Goal: Task Accomplishment & Management: Use online tool/utility

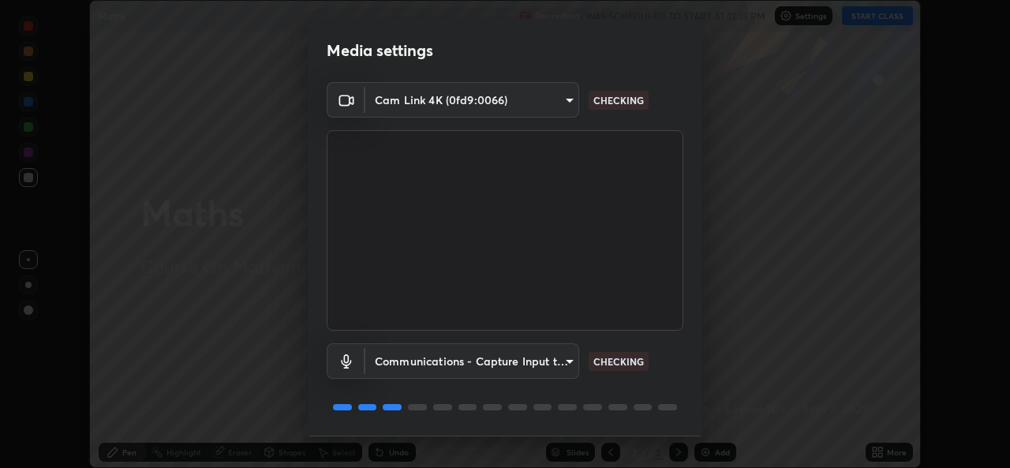
scroll to position [50, 0]
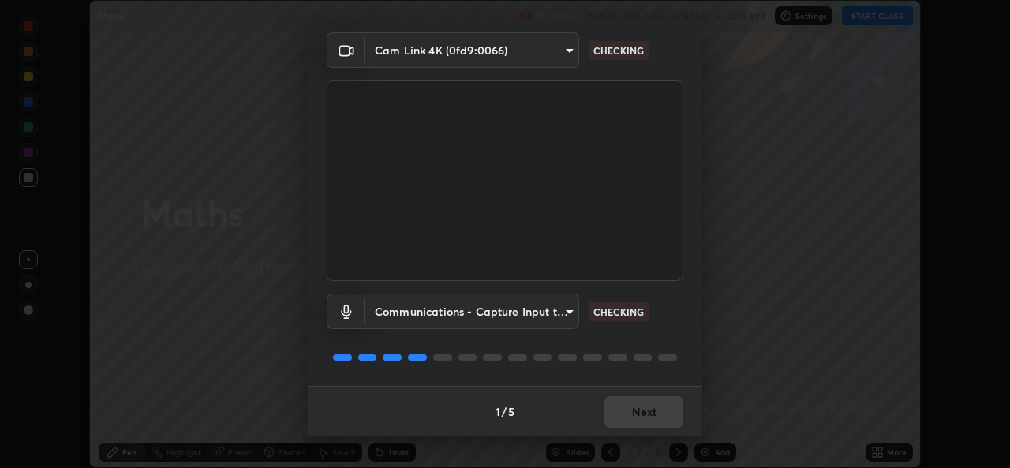
click at [622, 417] on div "1 / 5 Next" at bounding box center [505, 411] width 394 height 50
click at [623, 416] on div "1 / 5 Next" at bounding box center [505, 411] width 394 height 50
click at [623, 414] on div "1 / 5 Next" at bounding box center [505, 411] width 394 height 50
click at [620, 415] on div "1 / 5 Next" at bounding box center [505, 411] width 394 height 50
click at [617, 415] on div "1 / 5 Next" at bounding box center [505, 411] width 394 height 50
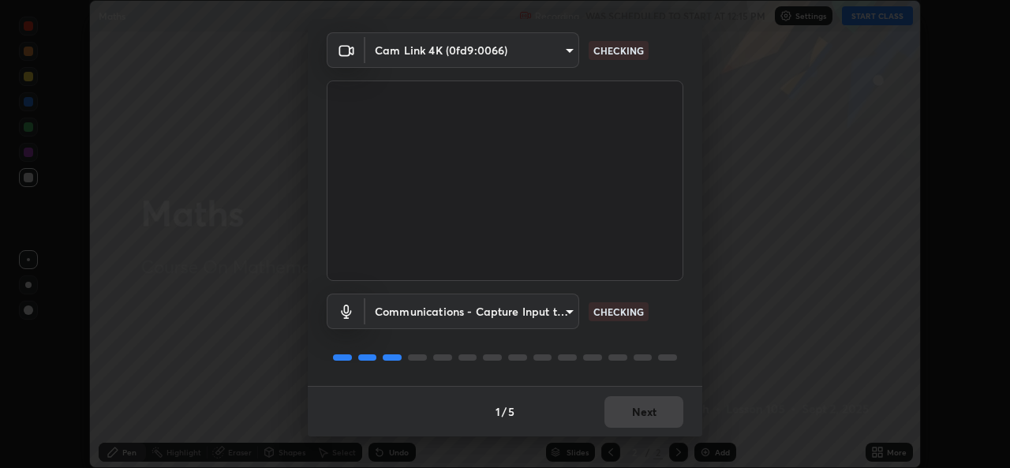
click at [615, 413] on div "1 / 5 Next" at bounding box center [505, 411] width 394 height 50
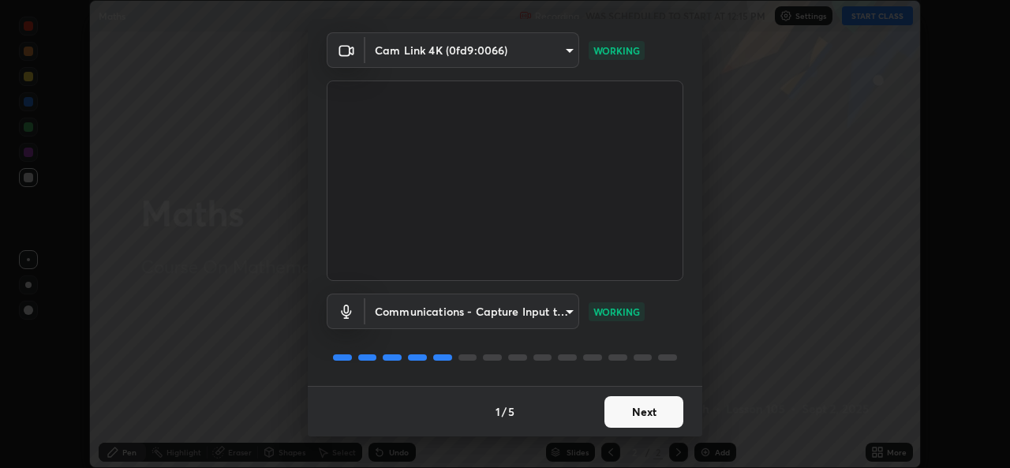
click at [615, 411] on button "Next" at bounding box center [643, 412] width 79 height 32
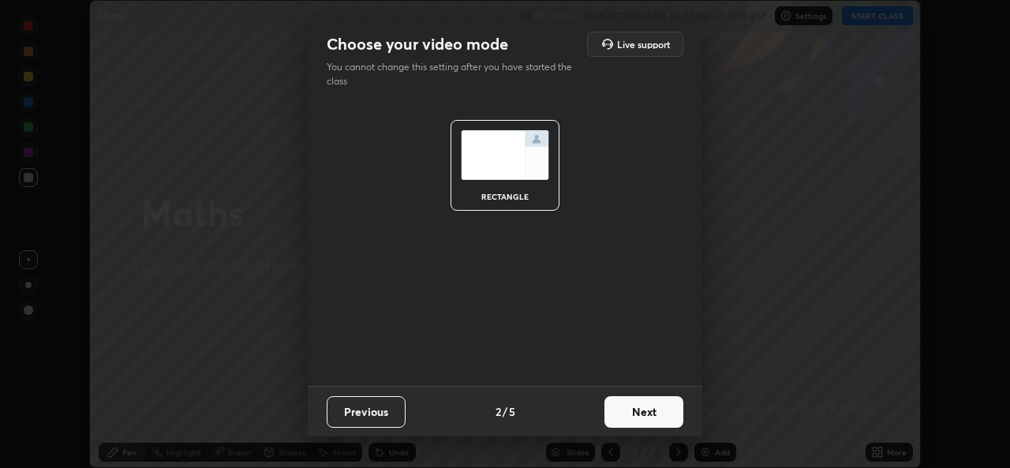
click at [624, 413] on button "Next" at bounding box center [643, 412] width 79 height 32
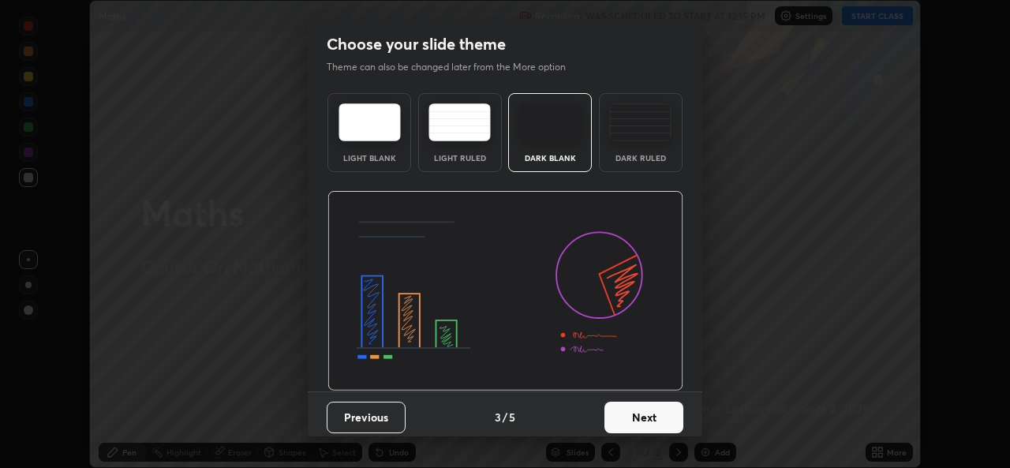
scroll to position [6, 0]
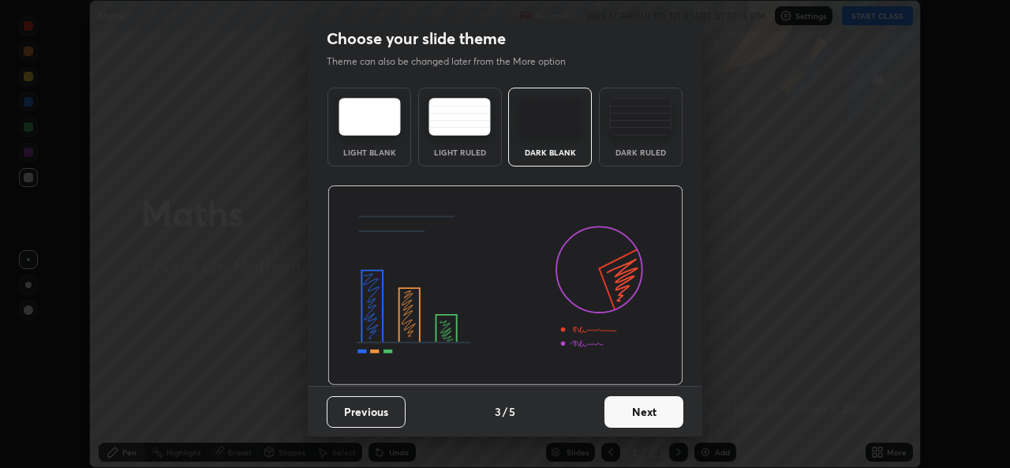
click at [621, 418] on button "Next" at bounding box center [643, 412] width 79 height 32
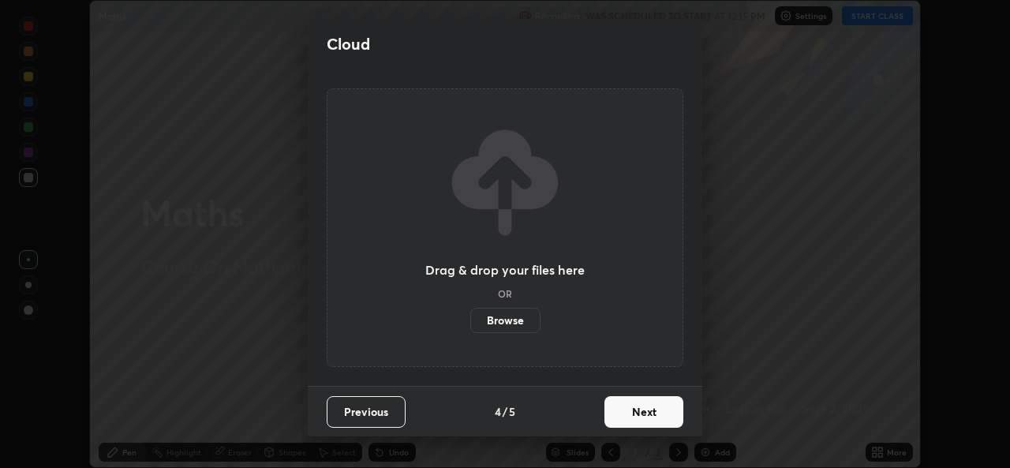
click at [632, 413] on button "Next" at bounding box center [643, 412] width 79 height 32
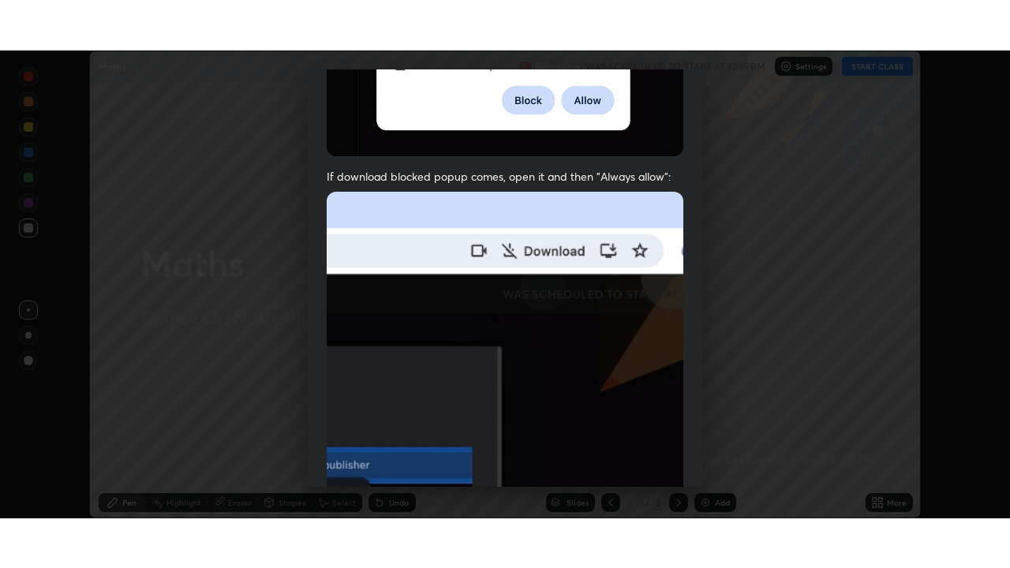
scroll to position [372, 0]
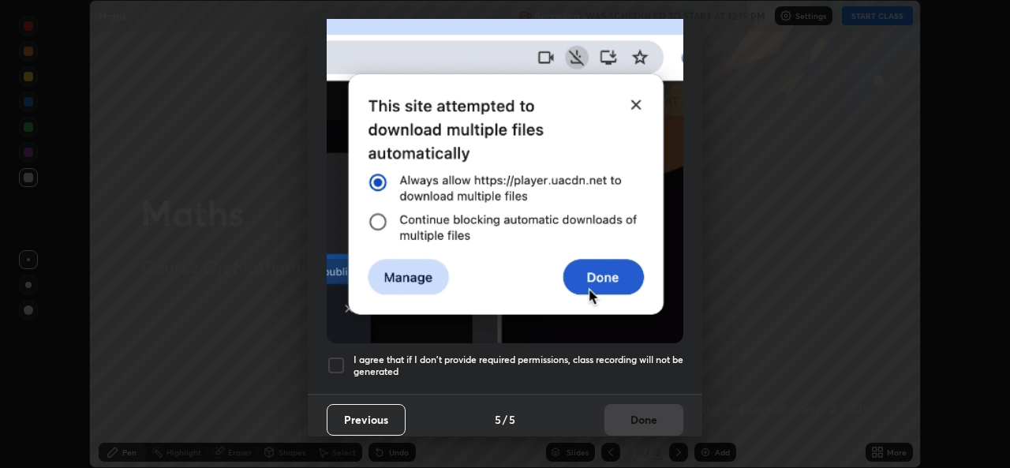
click at [411, 358] on h5 "I agree that if I don't provide required permissions, class recording will not …" at bounding box center [518, 365] width 330 height 24
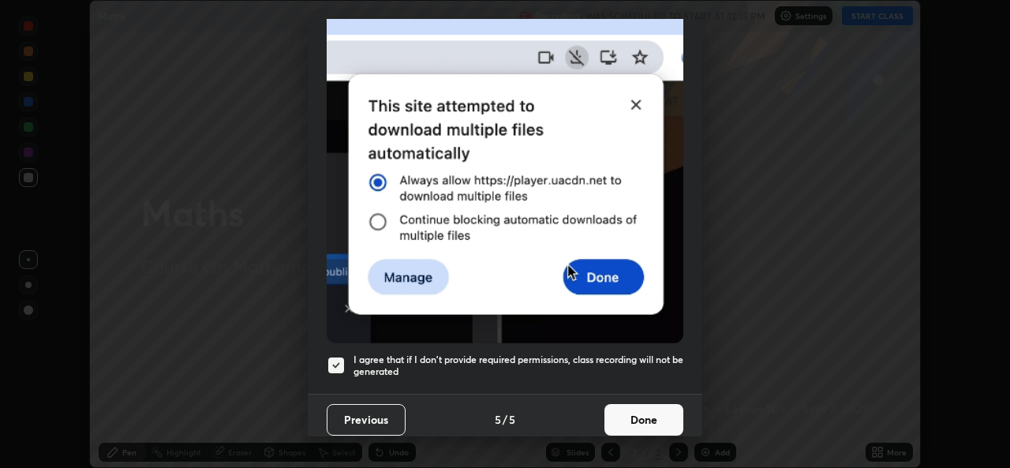
click at [637, 413] on button "Done" at bounding box center [643, 420] width 79 height 32
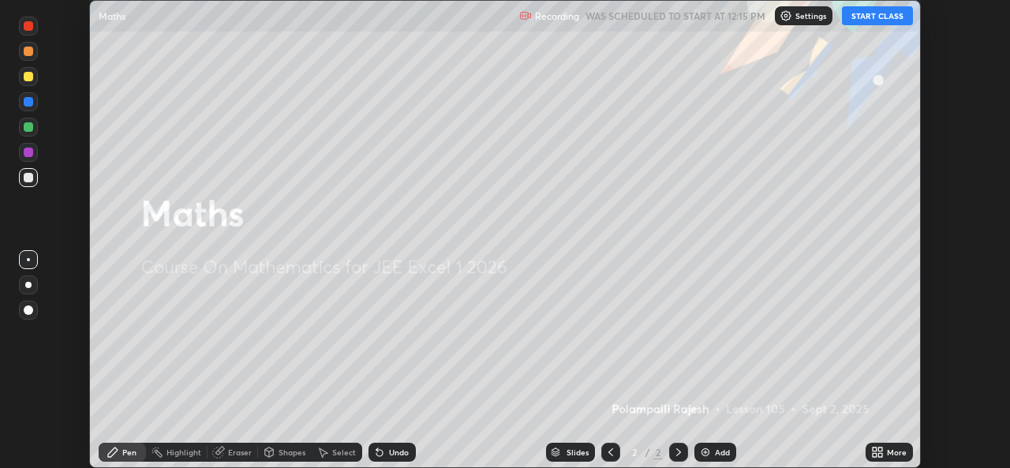
click at [885, 450] on div "More" at bounding box center [888, 452] width 47 height 19
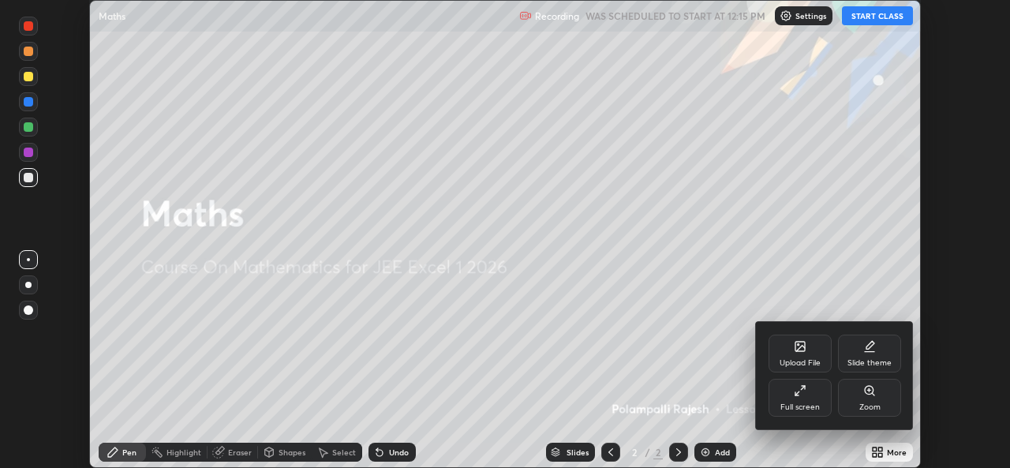
click at [801, 399] on div "Full screen" at bounding box center [799, 398] width 63 height 38
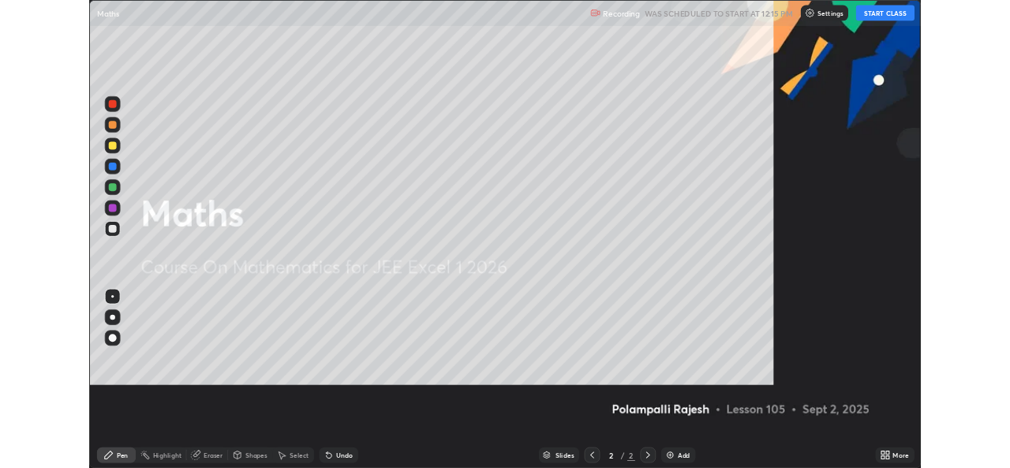
scroll to position [568, 1010]
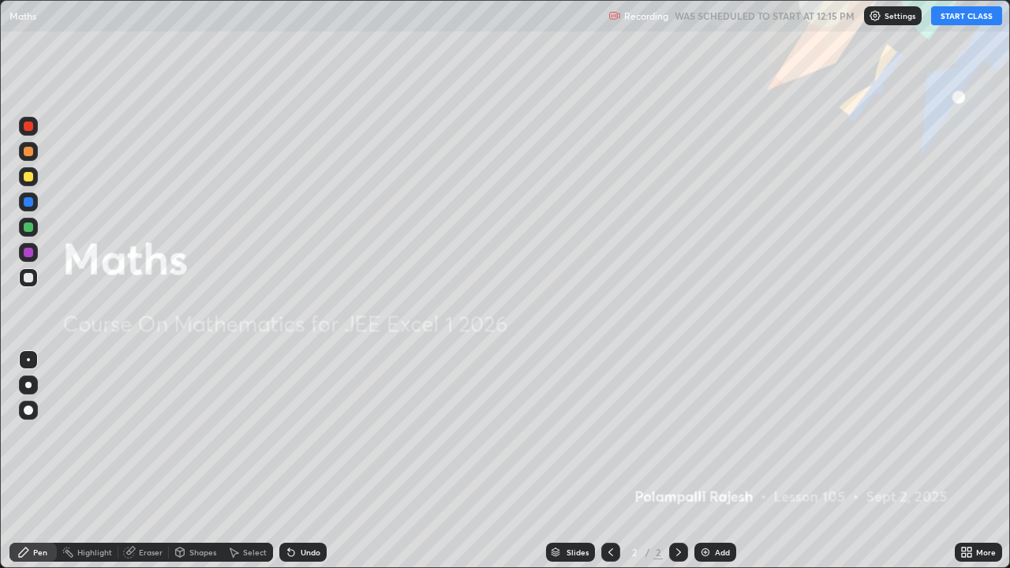
click at [957, 17] on button "START CLASS" at bounding box center [966, 15] width 71 height 19
click at [708, 467] on img at bounding box center [705, 552] width 13 height 13
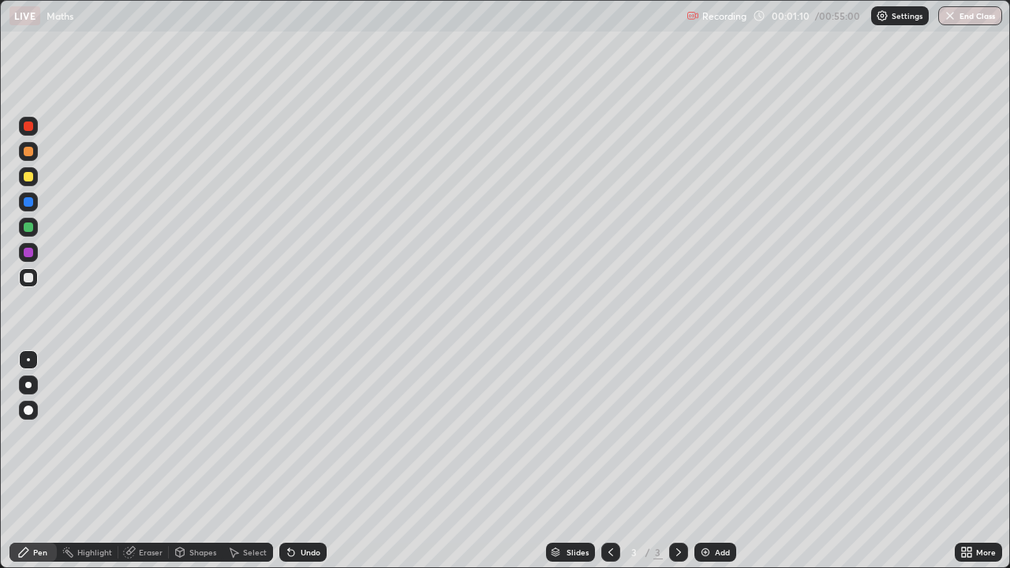
click at [296, 467] on div "Undo" at bounding box center [302, 552] width 47 height 19
click at [295, 467] on div "Undo" at bounding box center [302, 552] width 47 height 19
click at [295, 467] on icon at bounding box center [291, 552] width 13 height 13
click at [289, 467] on icon at bounding box center [291, 553] width 6 height 6
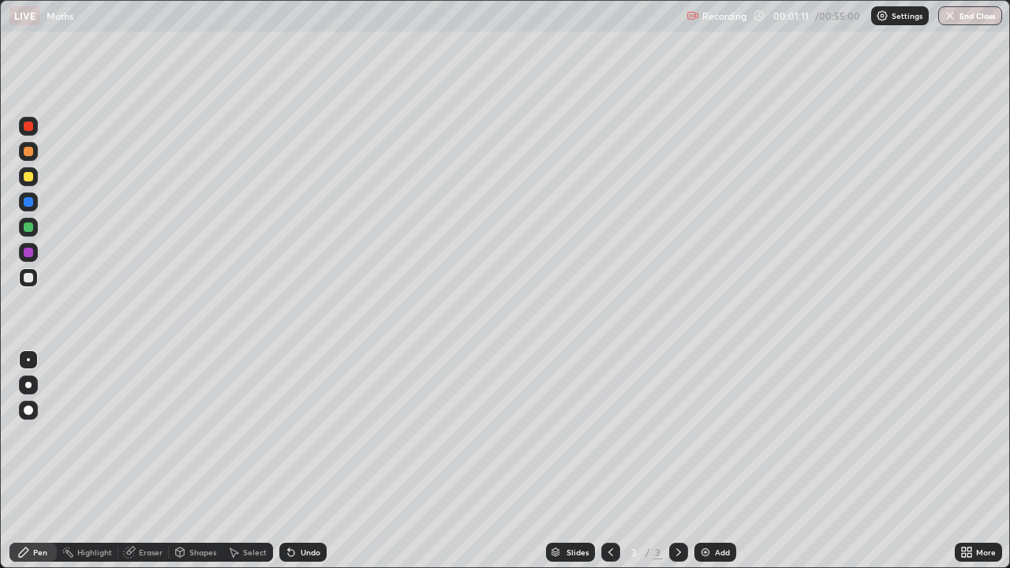
click at [289, 467] on icon at bounding box center [291, 553] width 6 height 6
click at [289, 467] on div "Undo" at bounding box center [302, 552] width 47 height 19
click at [291, 467] on icon at bounding box center [291, 552] width 13 height 13
click at [291, 467] on div "Undo" at bounding box center [302, 552] width 47 height 19
click at [289, 467] on div "Undo" at bounding box center [302, 552] width 47 height 19
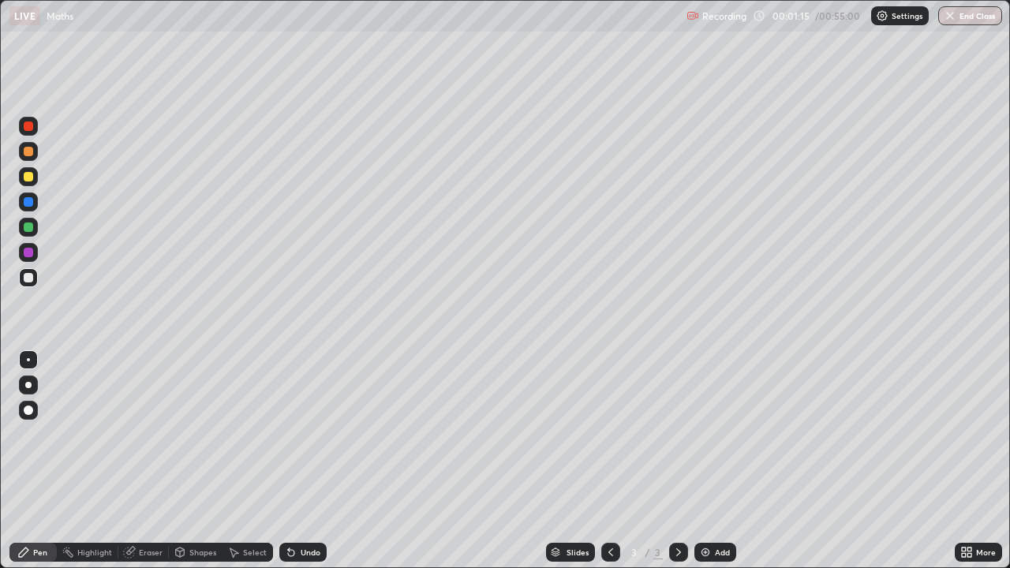
click at [289, 467] on icon at bounding box center [291, 553] width 6 height 6
click at [144, 467] on div "Eraser" at bounding box center [151, 552] width 24 height 8
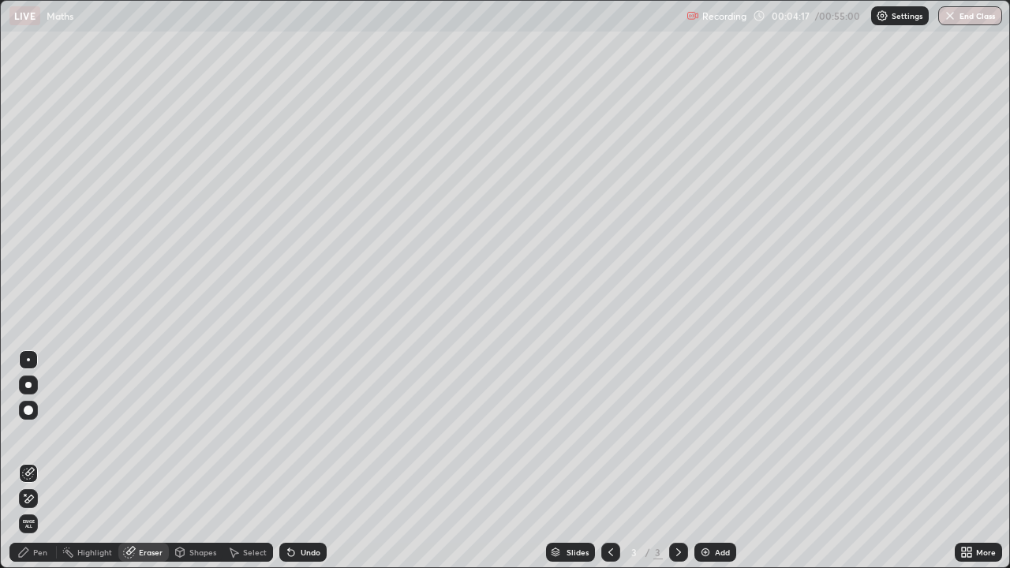
click at [50, 467] on div "Pen" at bounding box center [32, 552] width 47 height 19
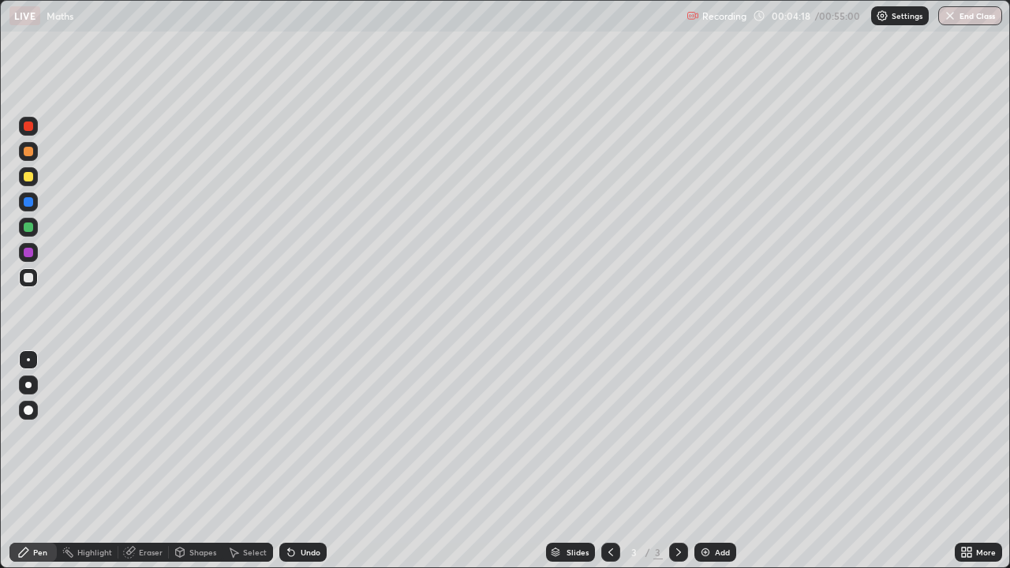
click at [32, 250] on div at bounding box center [28, 252] width 9 height 9
click at [28, 278] on div at bounding box center [28, 277] width 9 height 9
click at [711, 467] on div "Add" at bounding box center [715, 552] width 42 height 19
click at [32, 254] on div at bounding box center [28, 252] width 9 height 9
click at [200, 467] on div "Shapes" at bounding box center [202, 552] width 27 height 8
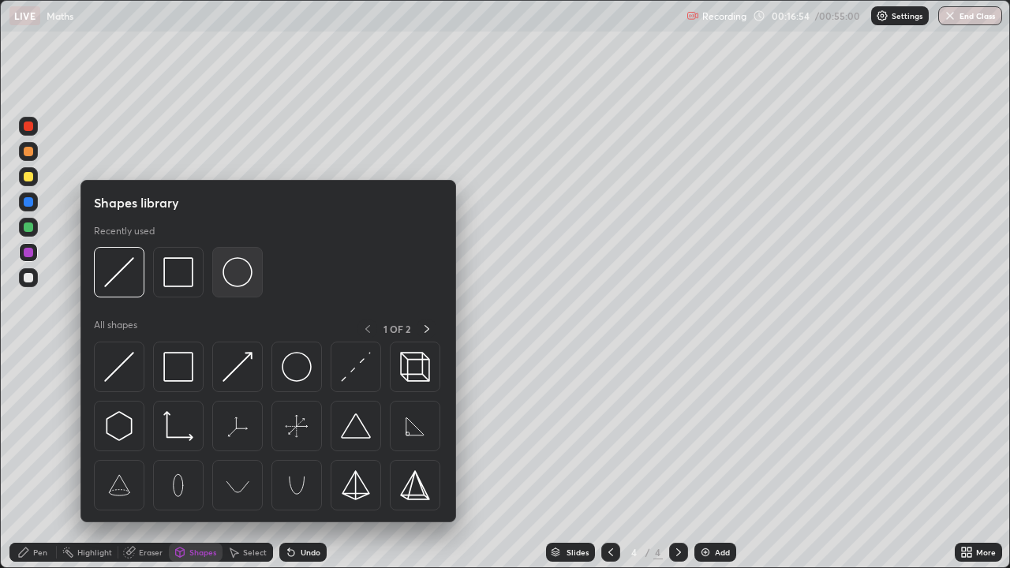
click at [248, 282] on img at bounding box center [237, 272] width 30 height 30
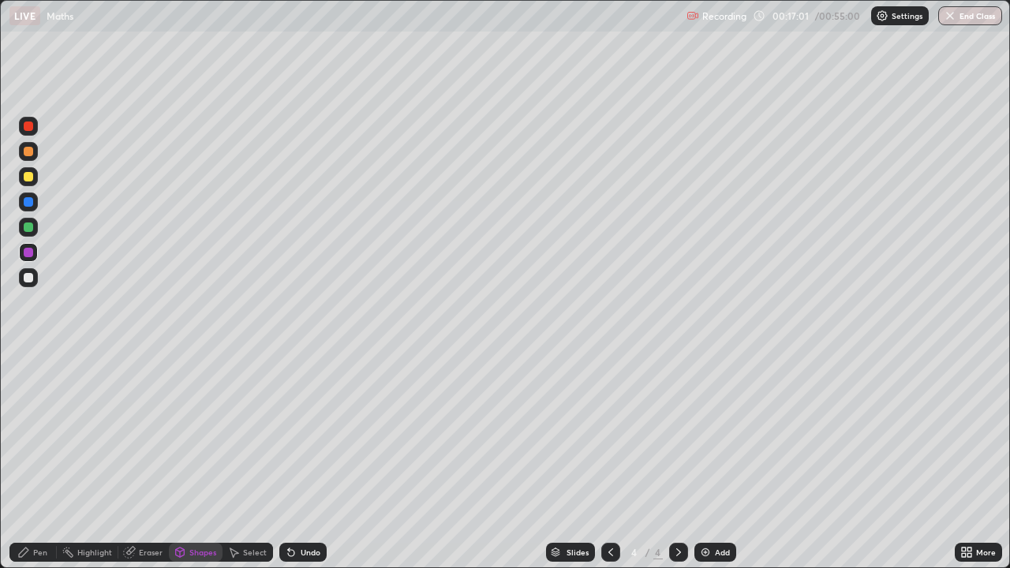
click at [43, 467] on div "Pen" at bounding box center [40, 552] width 14 height 8
click at [247, 467] on div "Select" at bounding box center [255, 552] width 24 height 8
click at [48, 467] on div "Pen" at bounding box center [32, 552] width 47 height 19
click at [22, 271] on div at bounding box center [28, 277] width 19 height 19
click at [296, 467] on div "Undo" at bounding box center [302, 552] width 47 height 19
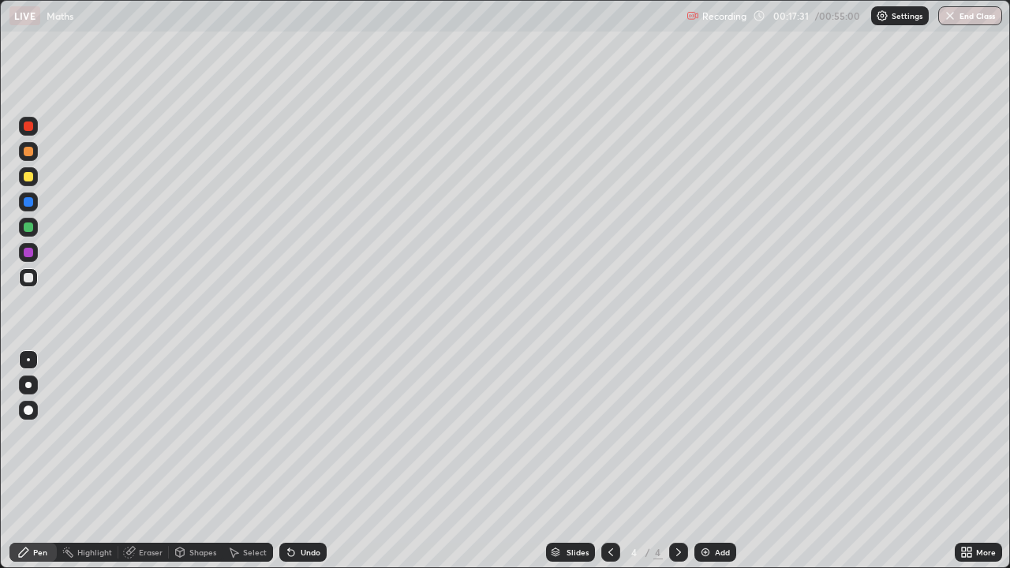
click at [294, 467] on icon at bounding box center [291, 552] width 13 height 13
click at [289, 467] on icon at bounding box center [291, 553] width 6 height 6
click at [291, 467] on div "Undo" at bounding box center [302, 552] width 47 height 19
click at [293, 467] on div "Undo" at bounding box center [302, 552] width 47 height 19
click at [291, 467] on div "Undo" at bounding box center [302, 552] width 47 height 19
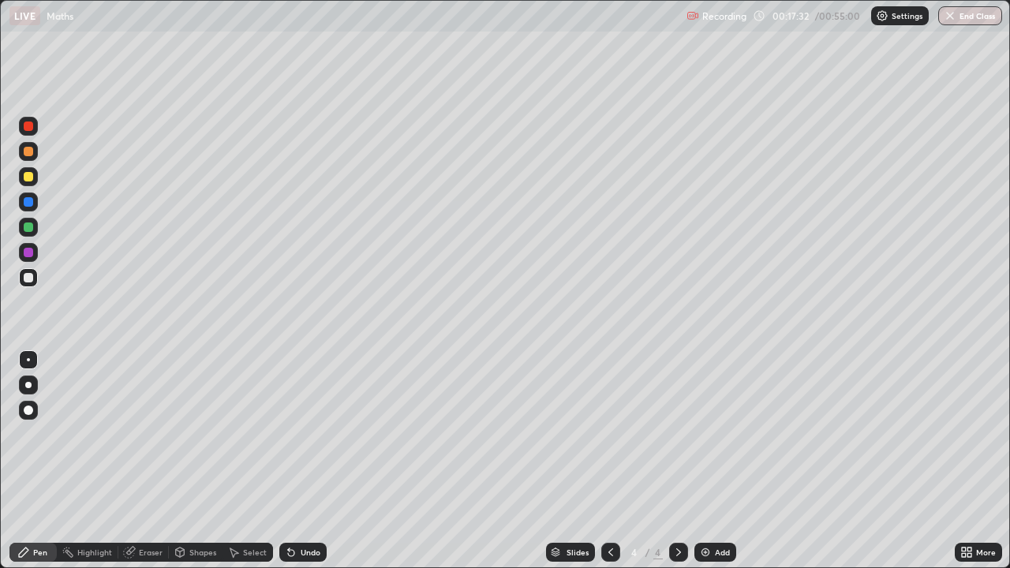
click at [292, 467] on icon at bounding box center [291, 552] width 13 height 13
click at [292, 467] on div "Undo" at bounding box center [302, 552] width 47 height 19
click at [288, 467] on icon at bounding box center [291, 553] width 6 height 6
click at [305, 467] on div "Undo" at bounding box center [311, 552] width 20 height 8
click at [302, 467] on div "Undo" at bounding box center [311, 552] width 20 height 8
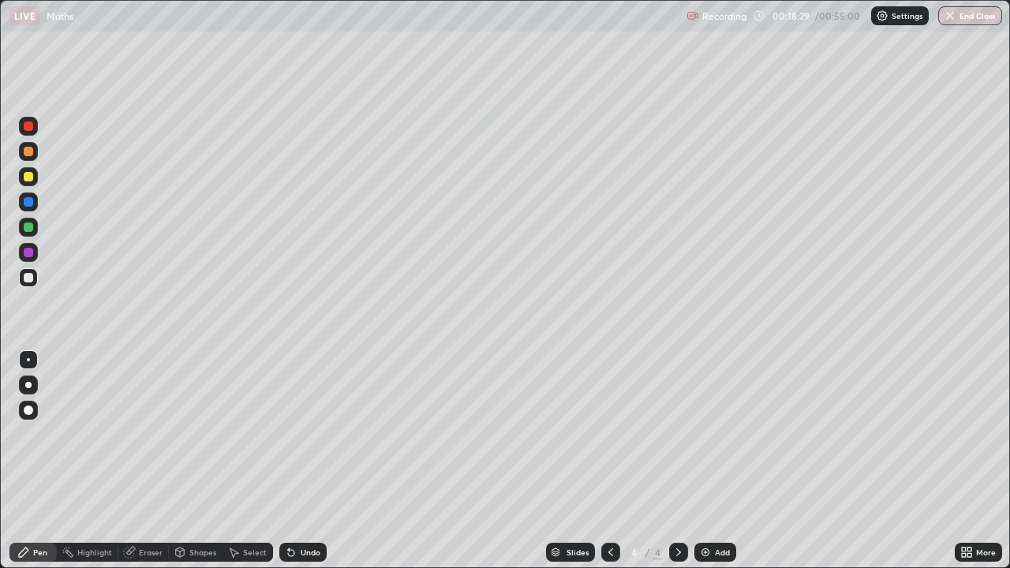
click at [301, 467] on div "Undo" at bounding box center [311, 552] width 20 height 8
click at [297, 467] on div "Undo" at bounding box center [302, 552] width 47 height 19
click at [288, 467] on icon at bounding box center [289, 549] width 2 height 2
click at [30, 252] on div at bounding box center [28, 252] width 9 height 9
click at [25, 278] on div at bounding box center [28, 277] width 9 height 9
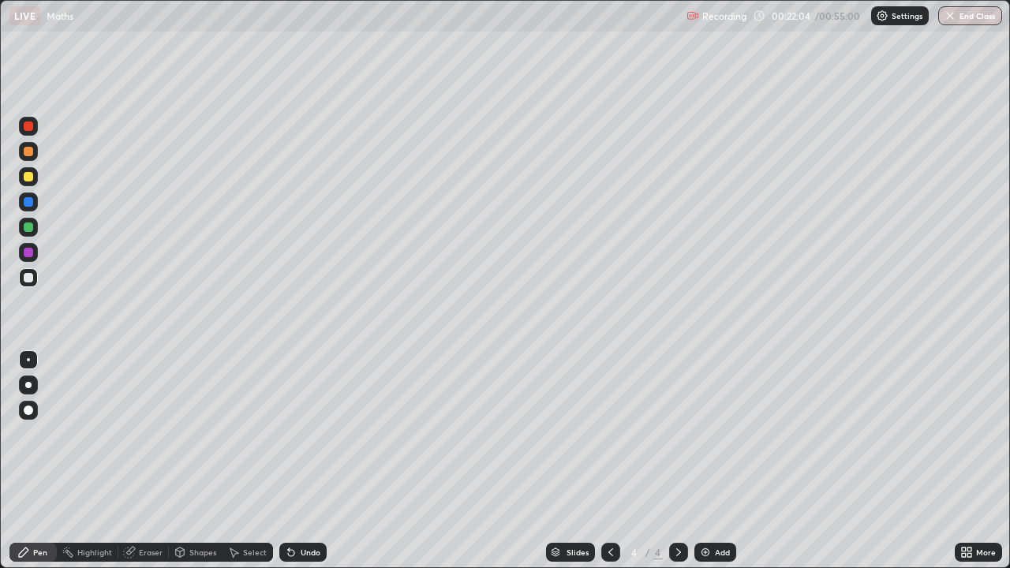
click at [28, 228] on div at bounding box center [28, 226] width 9 height 9
click at [28, 127] on div at bounding box center [28, 125] width 9 height 9
click at [26, 250] on div at bounding box center [28, 252] width 9 height 9
click at [26, 223] on div at bounding box center [28, 226] width 9 height 9
click at [25, 180] on div at bounding box center [28, 176] width 9 height 9
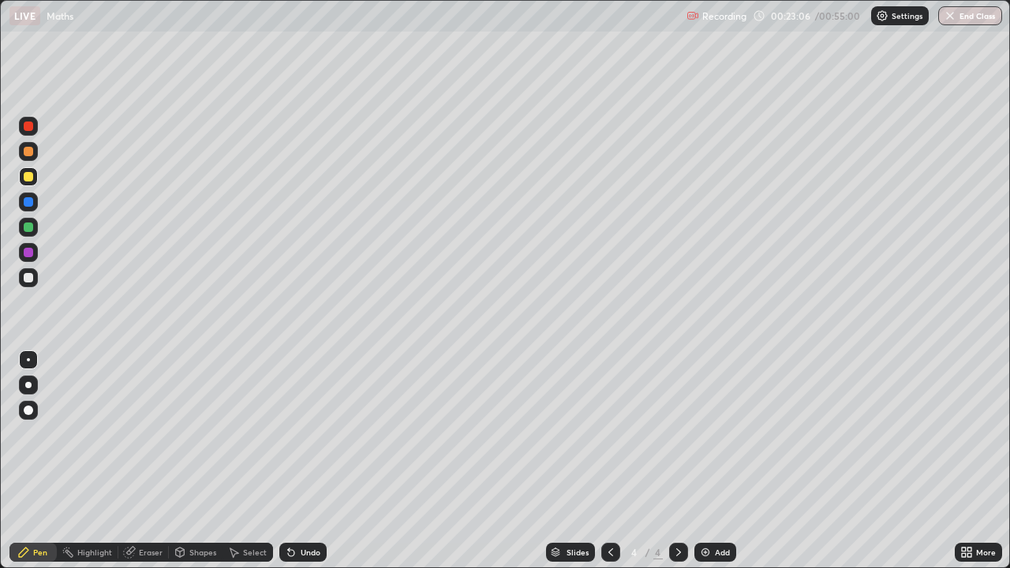
click at [301, 467] on div "Undo" at bounding box center [311, 552] width 20 height 8
click at [296, 467] on div "Undo" at bounding box center [302, 552] width 47 height 19
click at [297, 467] on div "Undo" at bounding box center [302, 552] width 47 height 19
click at [299, 467] on div "Undo" at bounding box center [302, 552] width 47 height 19
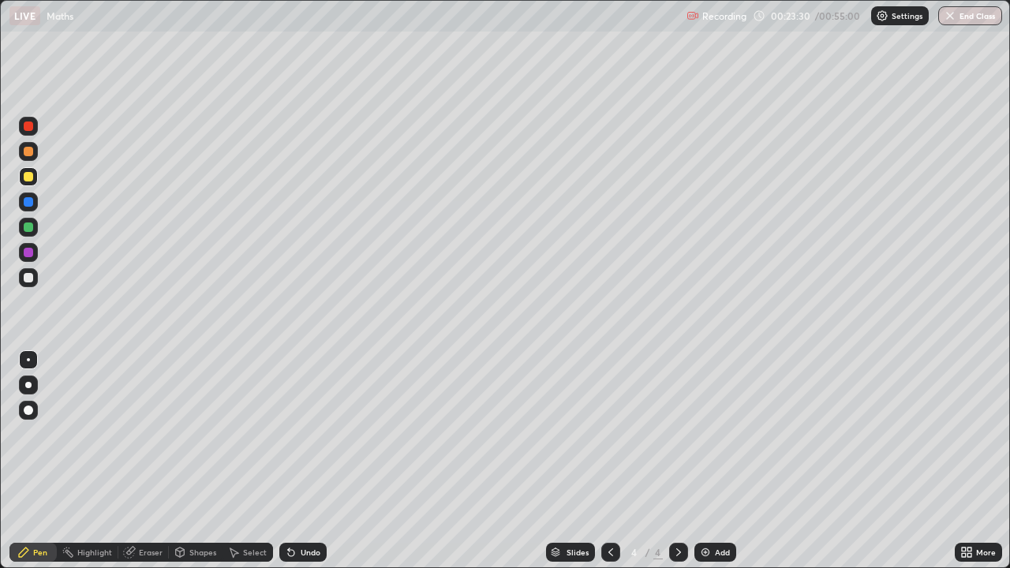
click at [289, 467] on icon at bounding box center [291, 553] width 6 height 6
click at [291, 467] on icon at bounding box center [291, 553] width 6 height 6
click at [239, 467] on div "Select" at bounding box center [247, 552] width 50 height 19
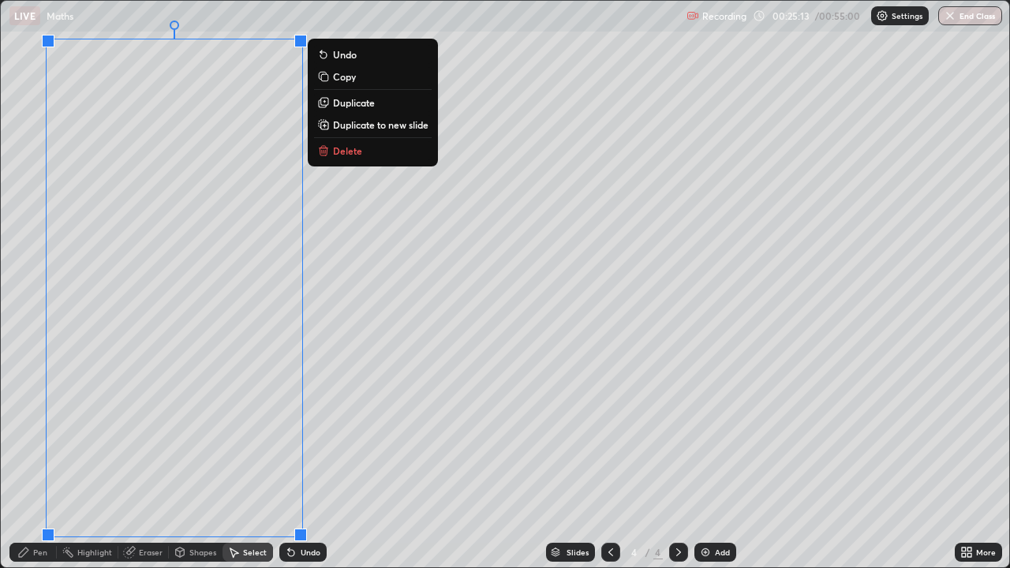
click at [342, 132] on button "Duplicate to new slide" at bounding box center [373, 124] width 118 height 19
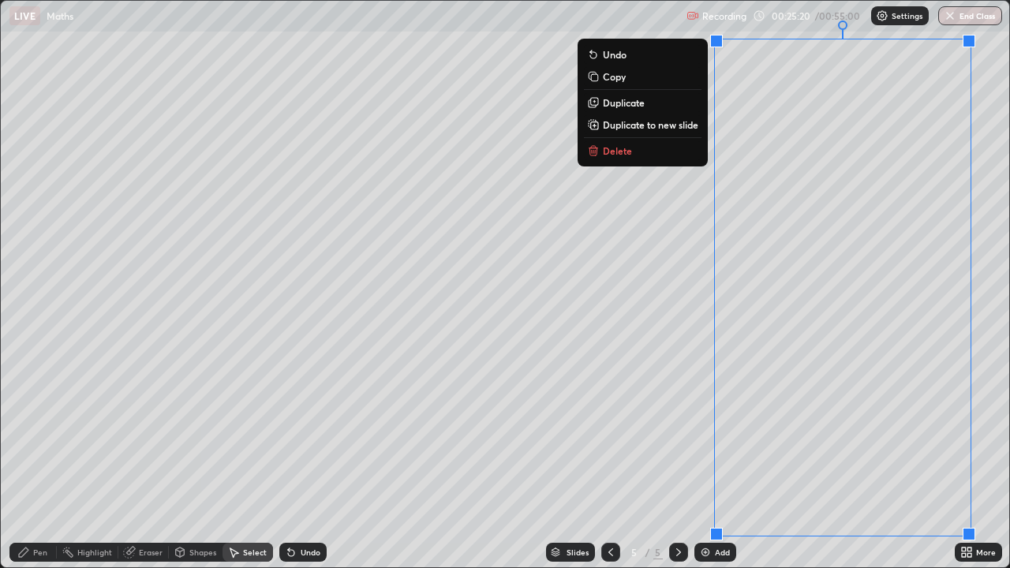
click at [52, 467] on div "Pen" at bounding box center [32, 552] width 47 height 19
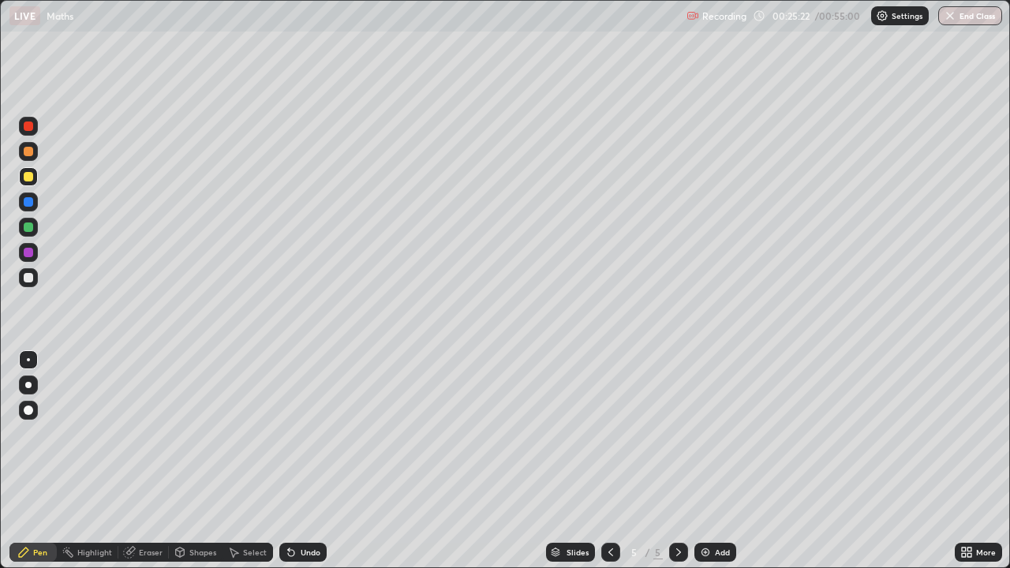
click at [30, 275] on div at bounding box center [28, 277] width 9 height 9
click at [303, 467] on div "Undo" at bounding box center [311, 552] width 20 height 8
click at [304, 467] on div "Undo" at bounding box center [311, 552] width 20 height 8
click at [250, 467] on div "Select" at bounding box center [255, 552] width 24 height 8
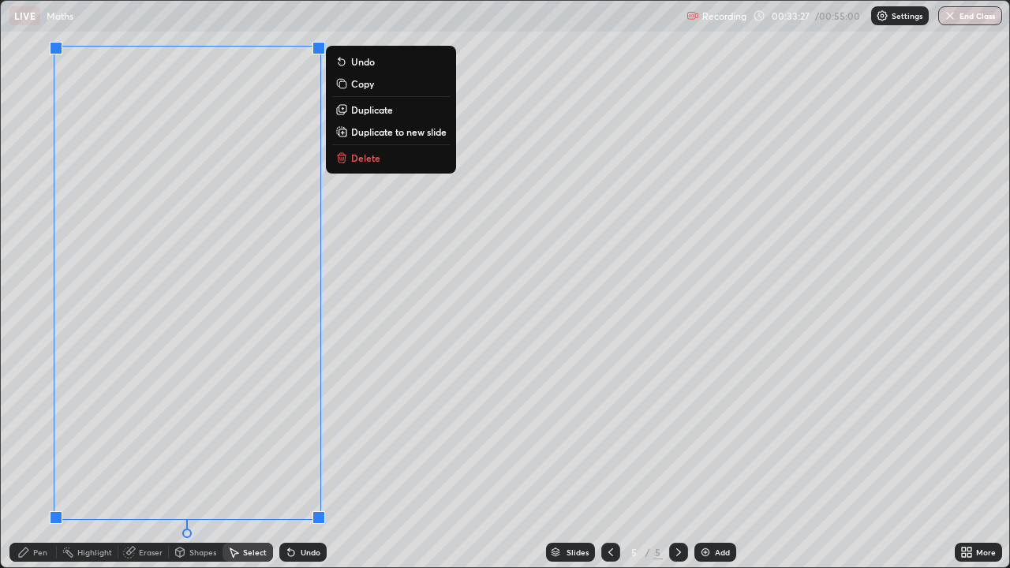
click at [374, 132] on p "Duplicate to new slide" at bounding box center [398, 131] width 95 height 13
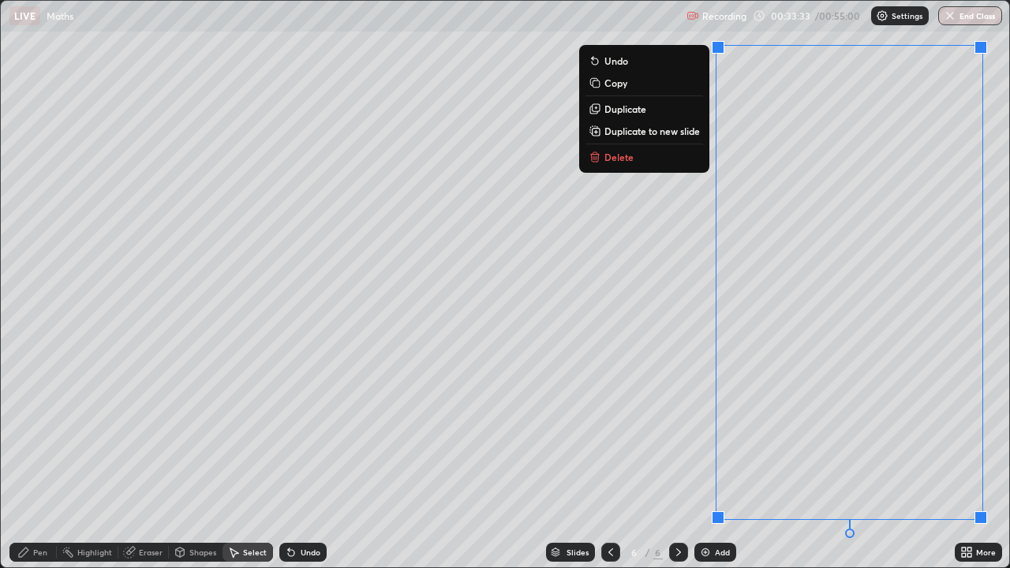
click at [50, 467] on div "Pen" at bounding box center [32, 552] width 47 height 19
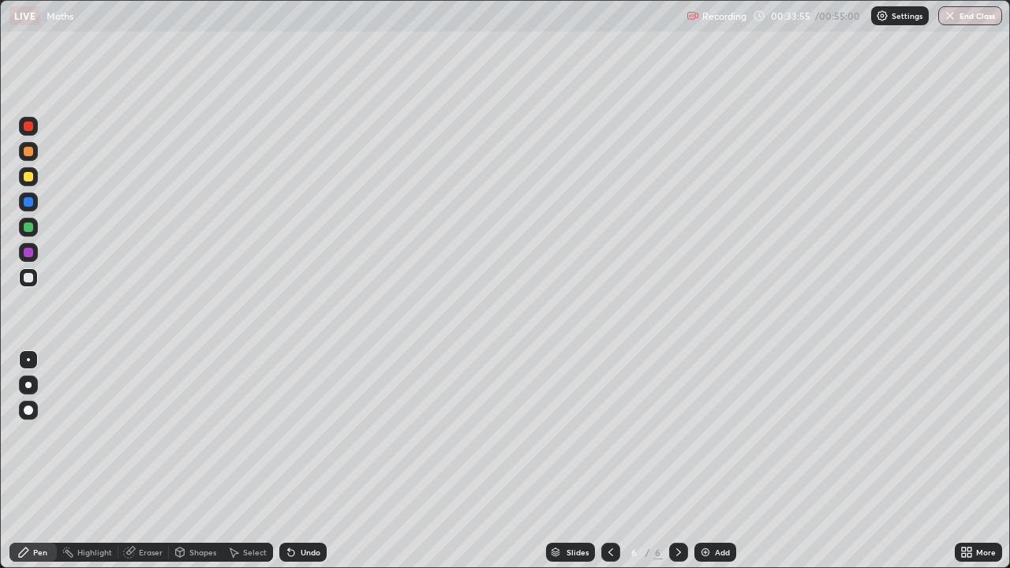
click at [24, 254] on div at bounding box center [28, 252] width 9 height 9
click at [28, 277] on div at bounding box center [28, 277] width 9 height 9
click at [297, 467] on div "Undo" at bounding box center [302, 552] width 47 height 19
click at [301, 467] on div "Undo" at bounding box center [311, 552] width 20 height 8
click at [29, 231] on div at bounding box center [28, 226] width 9 height 9
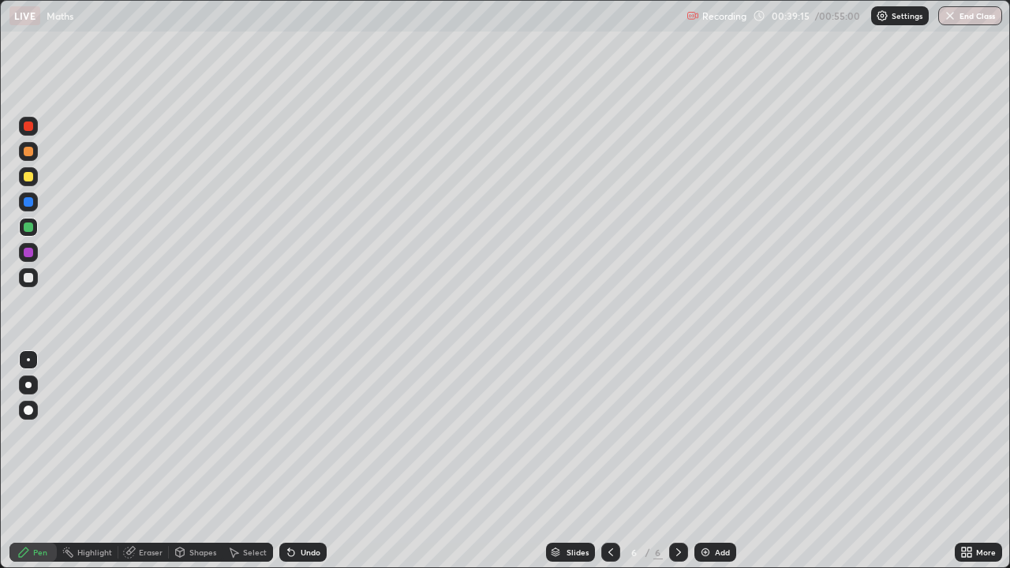
click at [32, 254] on div at bounding box center [28, 252] width 9 height 9
click at [28, 233] on div at bounding box center [28, 227] width 19 height 19
click at [291, 467] on icon at bounding box center [291, 553] width 6 height 6
click at [289, 467] on icon at bounding box center [291, 553] width 6 height 6
click at [297, 467] on div "Undo" at bounding box center [302, 552] width 47 height 19
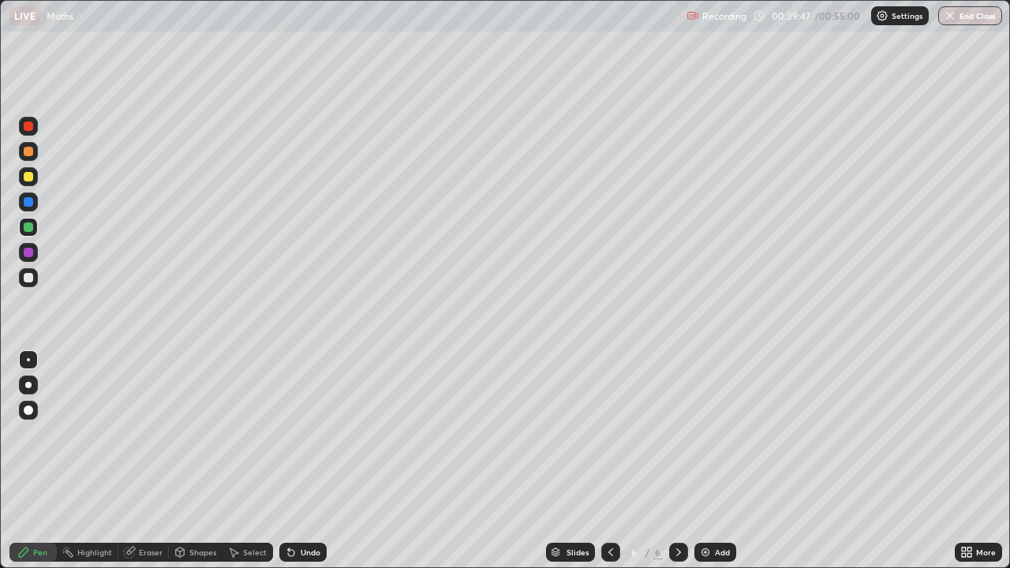
click at [28, 253] on div at bounding box center [28, 252] width 9 height 9
click at [303, 467] on div "Undo" at bounding box center [311, 552] width 20 height 8
click at [28, 281] on div at bounding box center [28, 277] width 9 height 9
click at [28, 228] on div at bounding box center [28, 226] width 9 height 9
click at [34, 251] on div at bounding box center [28, 252] width 19 height 19
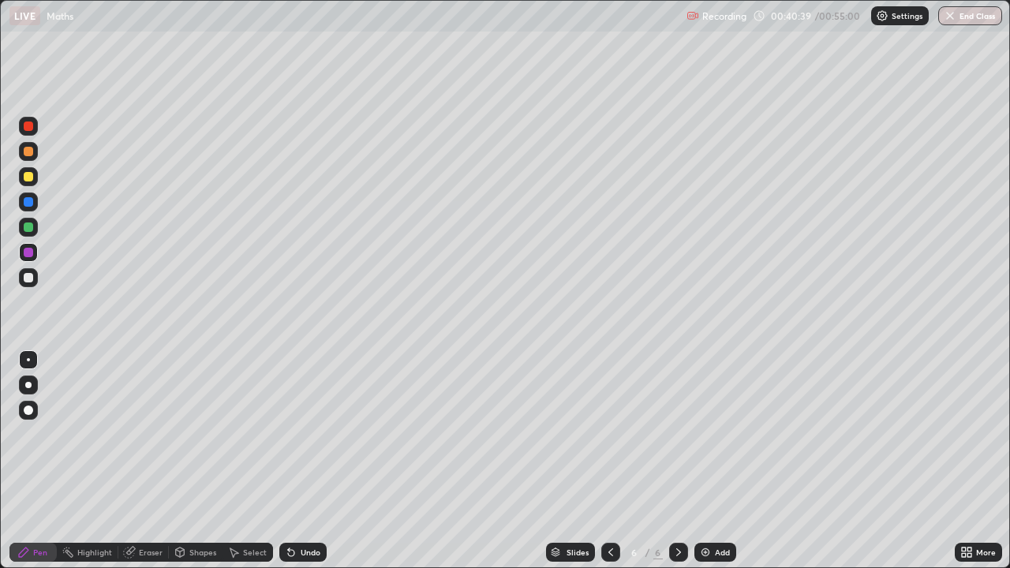
click at [28, 281] on div at bounding box center [28, 277] width 9 height 9
click at [710, 467] on div "Add" at bounding box center [715, 552] width 42 height 19
click at [301, 467] on div "Undo" at bounding box center [311, 552] width 20 height 8
click at [297, 467] on div "Undo" at bounding box center [302, 552] width 47 height 19
click at [151, 467] on div "Eraser" at bounding box center [151, 552] width 24 height 8
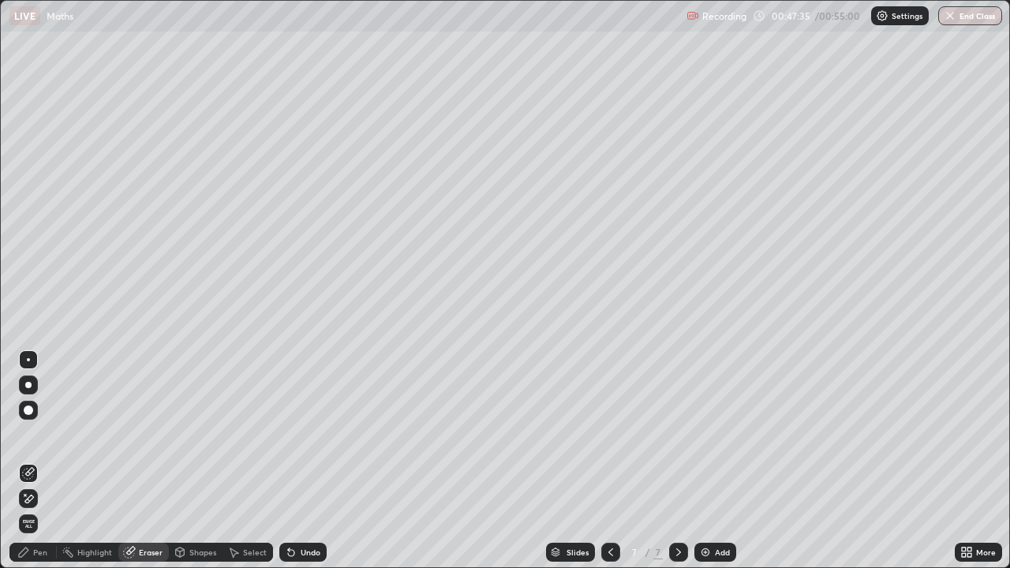
click at [52, 467] on div "Pen" at bounding box center [32, 552] width 47 height 19
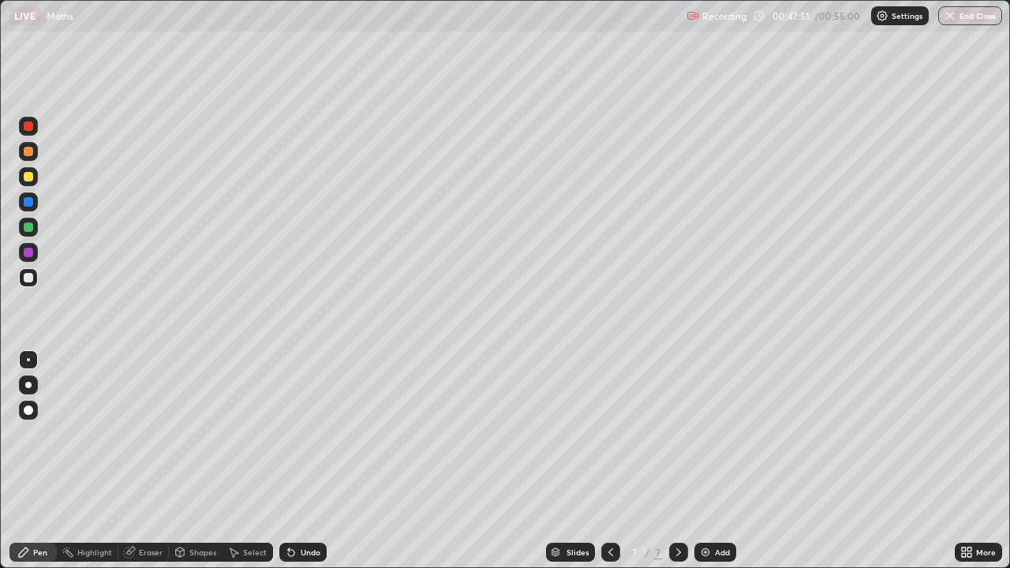
click at [148, 467] on div "Eraser" at bounding box center [151, 552] width 24 height 8
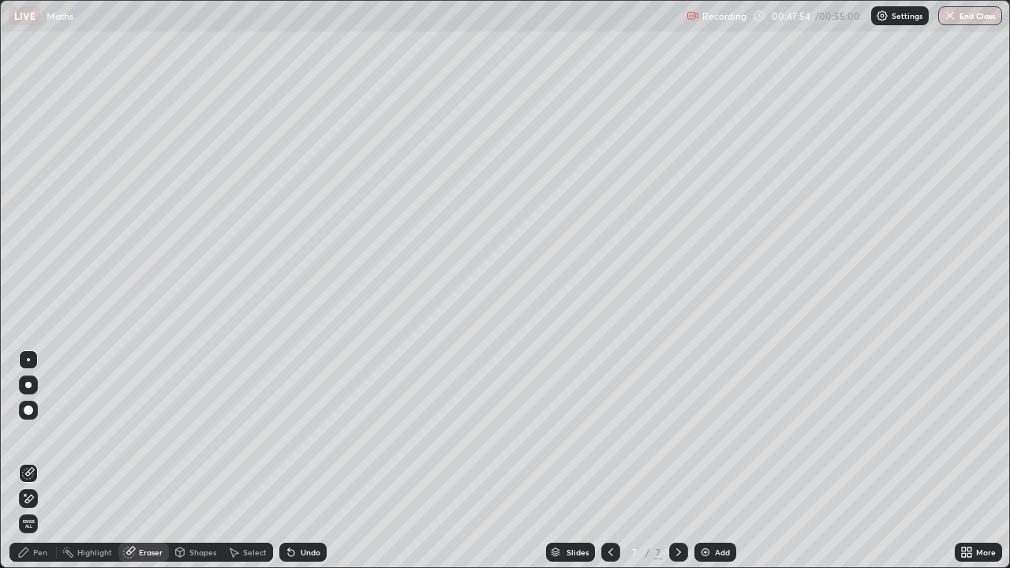
click at [50, 467] on div "Pen" at bounding box center [32, 552] width 47 height 19
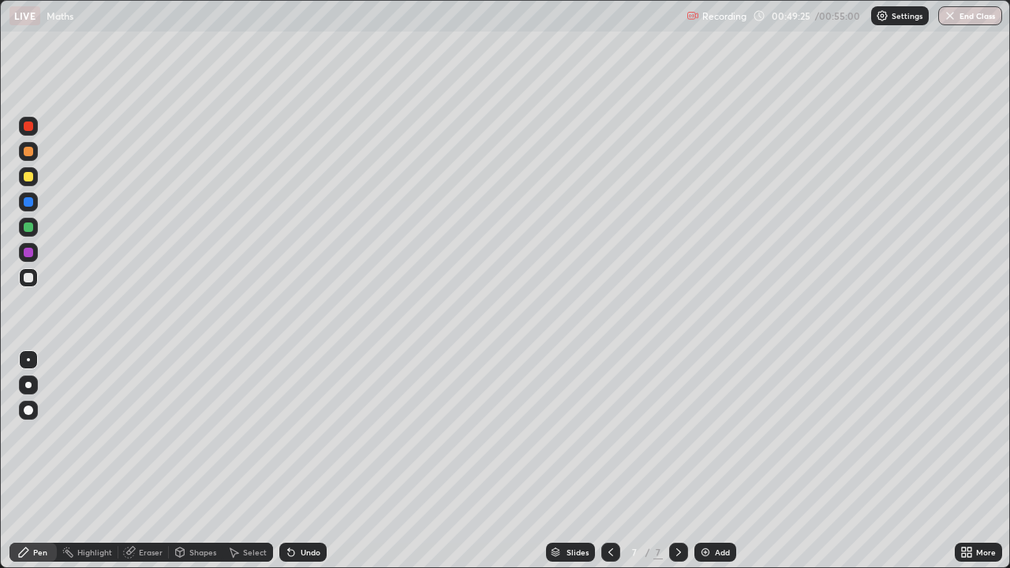
click at [92, 467] on div "Highlight" at bounding box center [94, 552] width 35 height 8
click at [146, 467] on div "Eraser" at bounding box center [151, 552] width 24 height 8
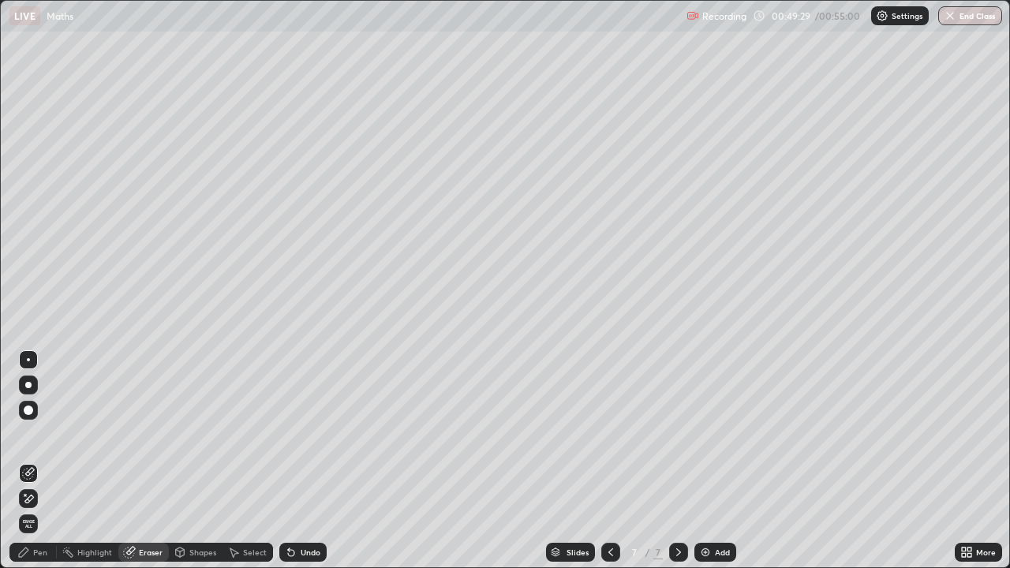
click at [49, 467] on div "Pen" at bounding box center [32, 552] width 47 height 19
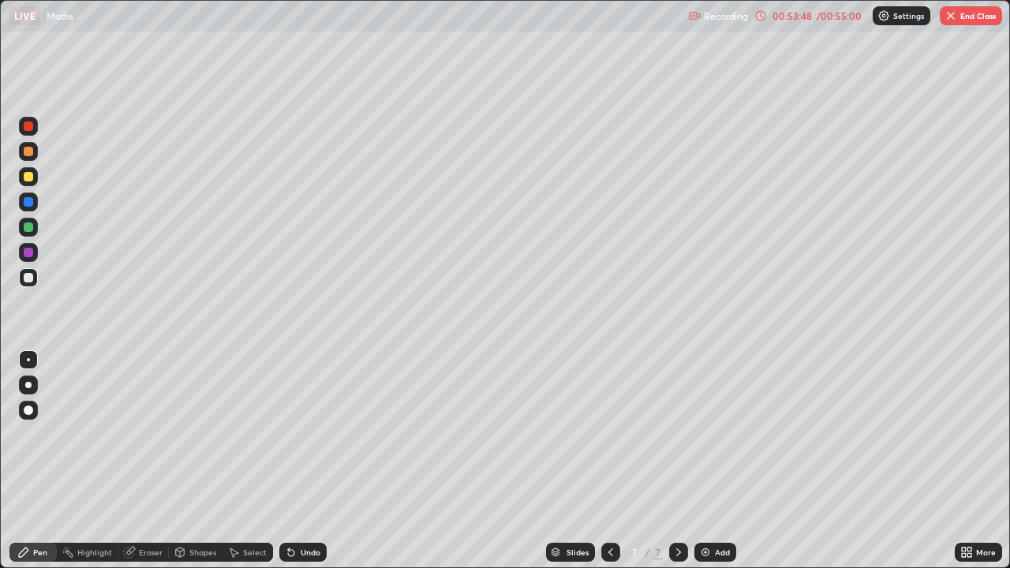
click at [812, 18] on div "00:53:48" at bounding box center [792, 15] width 44 height 9
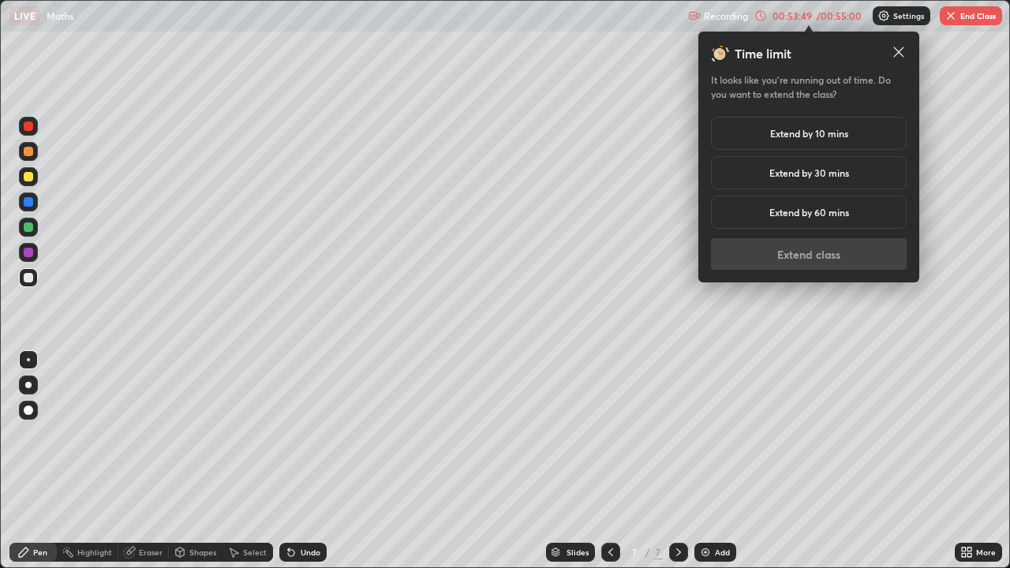
click at [786, 141] on div "Extend by 10 mins" at bounding box center [809, 133] width 196 height 33
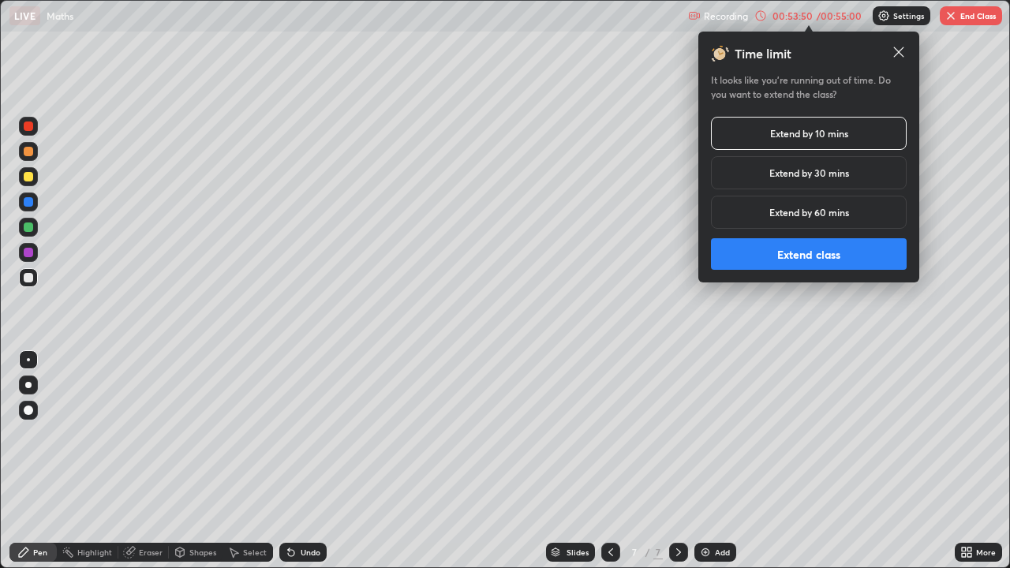
click at [775, 258] on button "Extend class" at bounding box center [809, 254] width 196 height 32
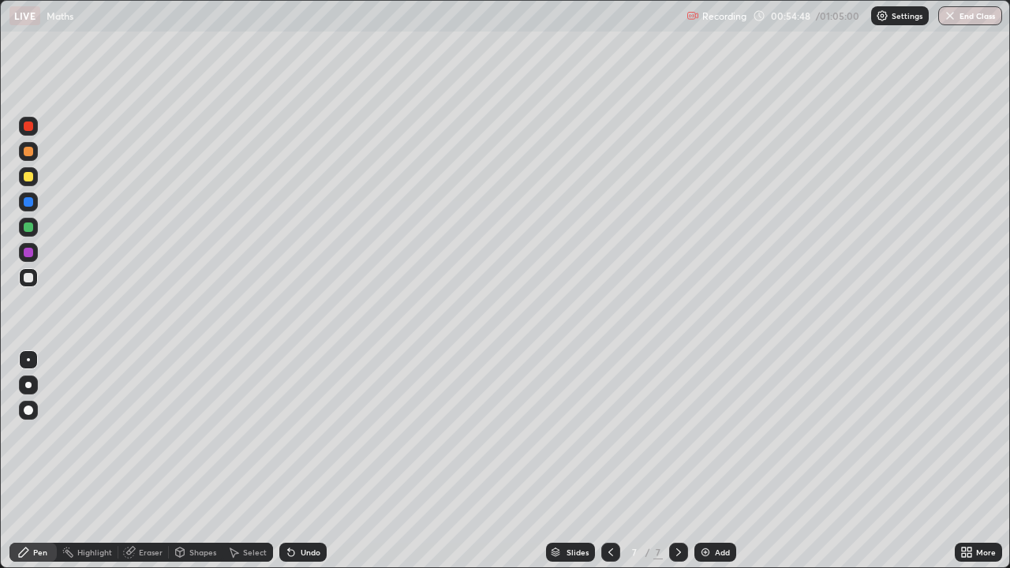
click at [26, 252] on div at bounding box center [28, 252] width 9 height 9
click at [24, 278] on div at bounding box center [28, 277] width 9 height 9
click at [288, 467] on icon at bounding box center [289, 549] width 2 height 2
click at [289, 467] on icon at bounding box center [291, 553] width 6 height 6
click at [185, 467] on icon at bounding box center [180, 552] width 13 height 13
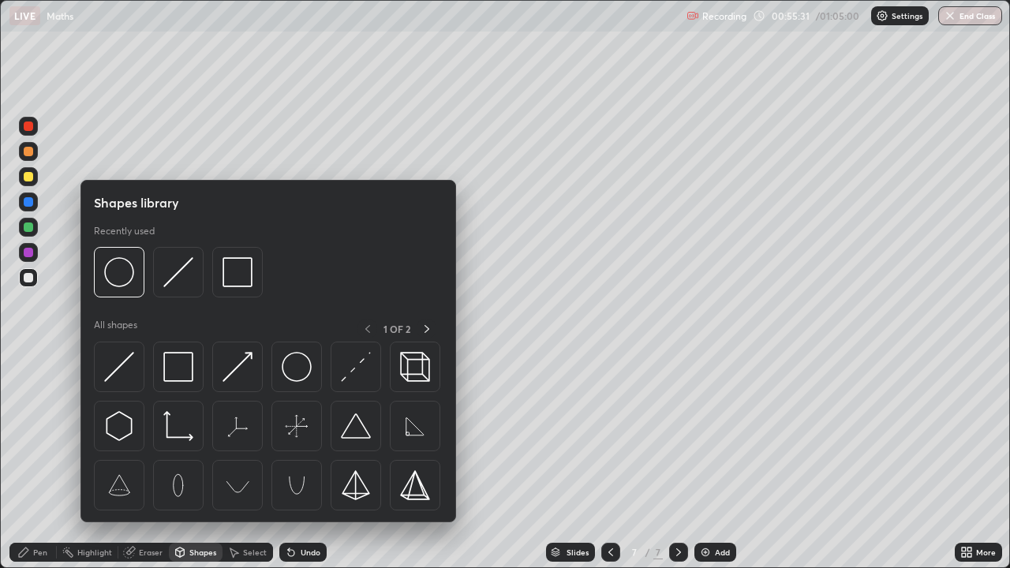
click at [137, 467] on div "Eraser" at bounding box center [143, 552] width 50 height 19
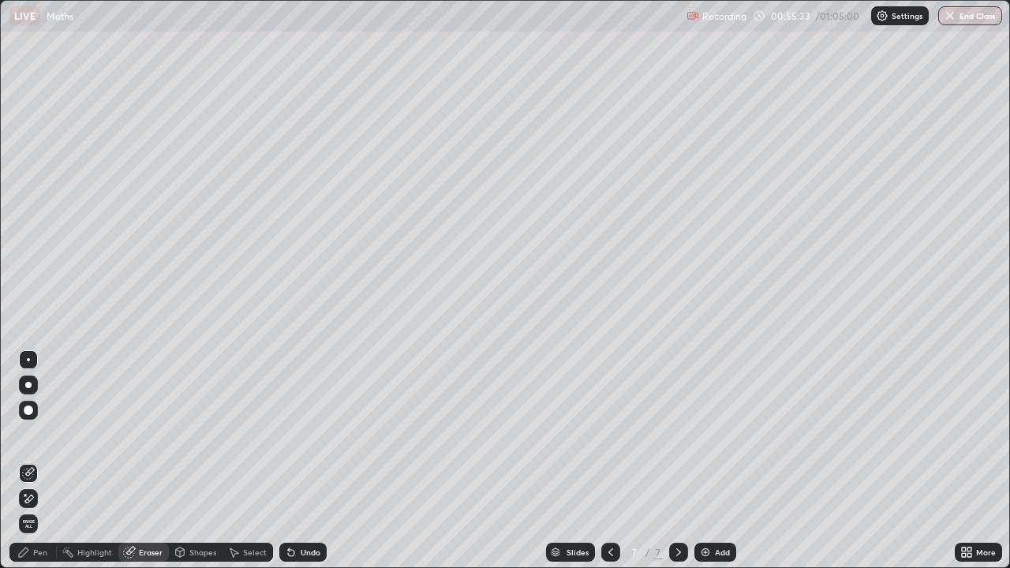
click at [47, 467] on div "Pen" at bounding box center [32, 552] width 47 height 19
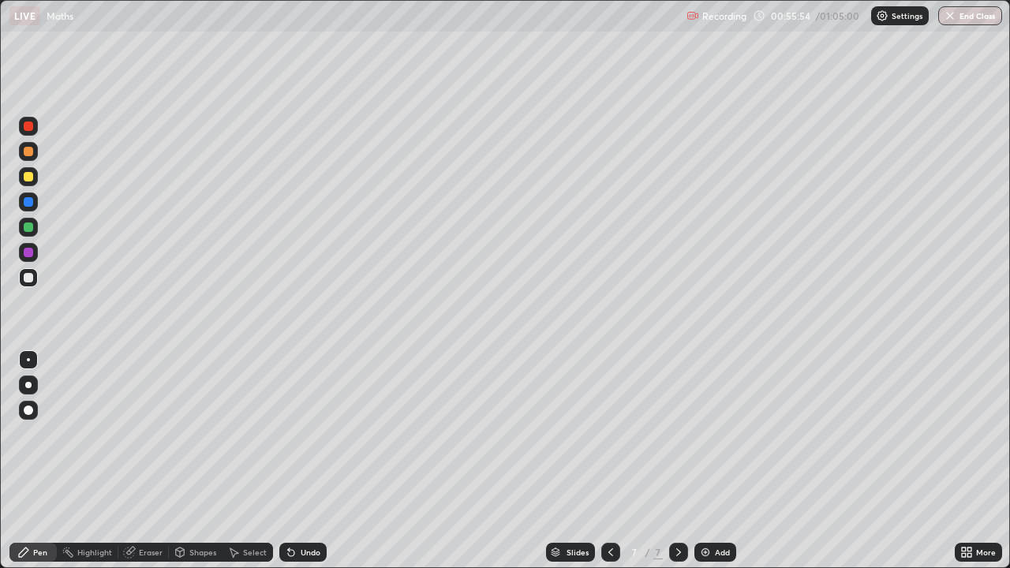
click at [291, 467] on icon at bounding box center [291, 553] width 6 height 6
click at [965, 20] on button "End Class" at bounding box center [970, 15] width 64 height 19
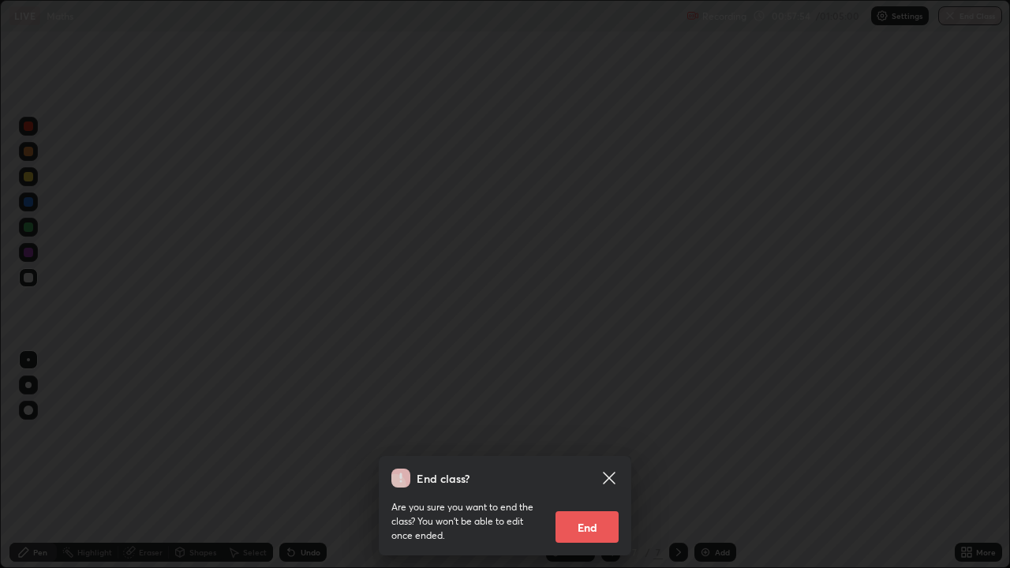
click at [595, 467] on button "End" at bounding box center [586, 527] width 63 height 32
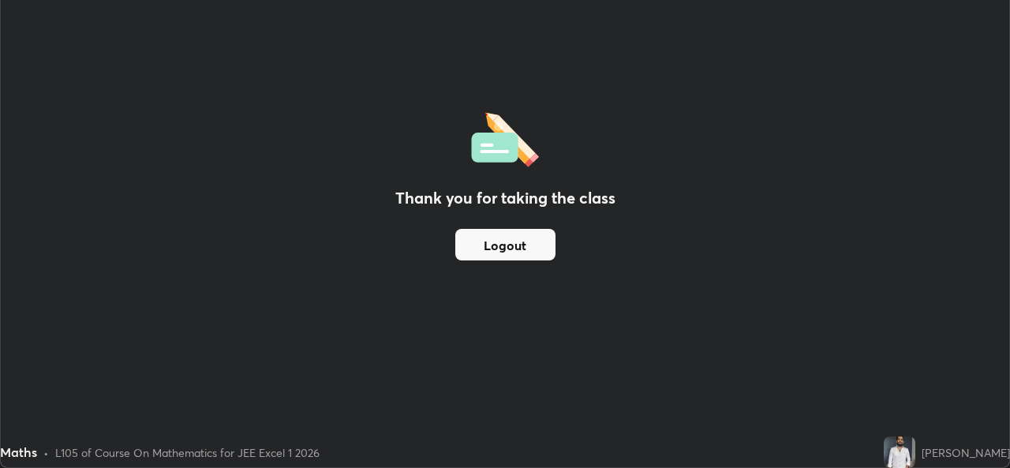
scroll to position [78412, 77870]
